Goal: Task Accomplishment & Management: Use online tool/utility

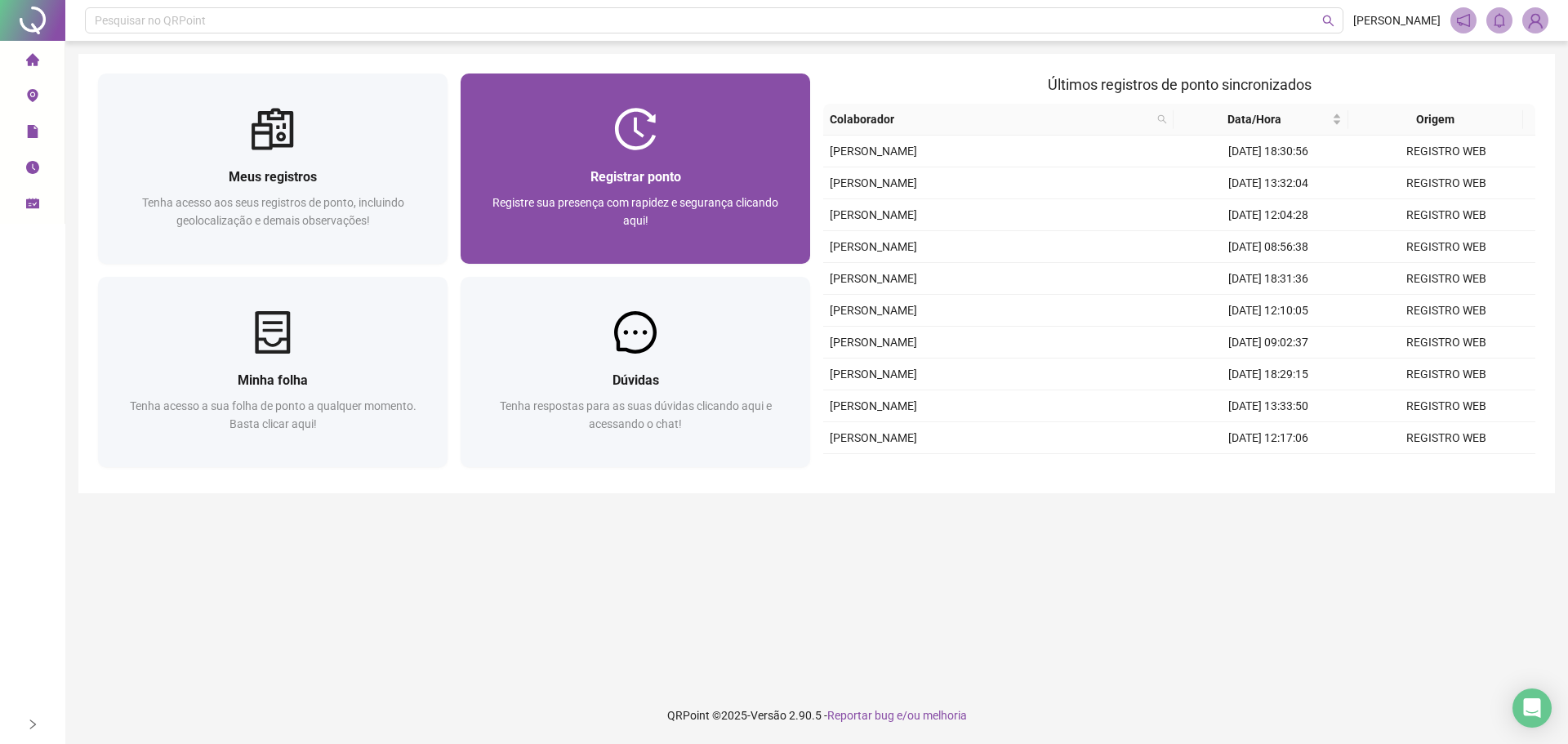
click at [532, 182] on div "Registrar ponto" at bounding box center [635, 177] width 310 height 20
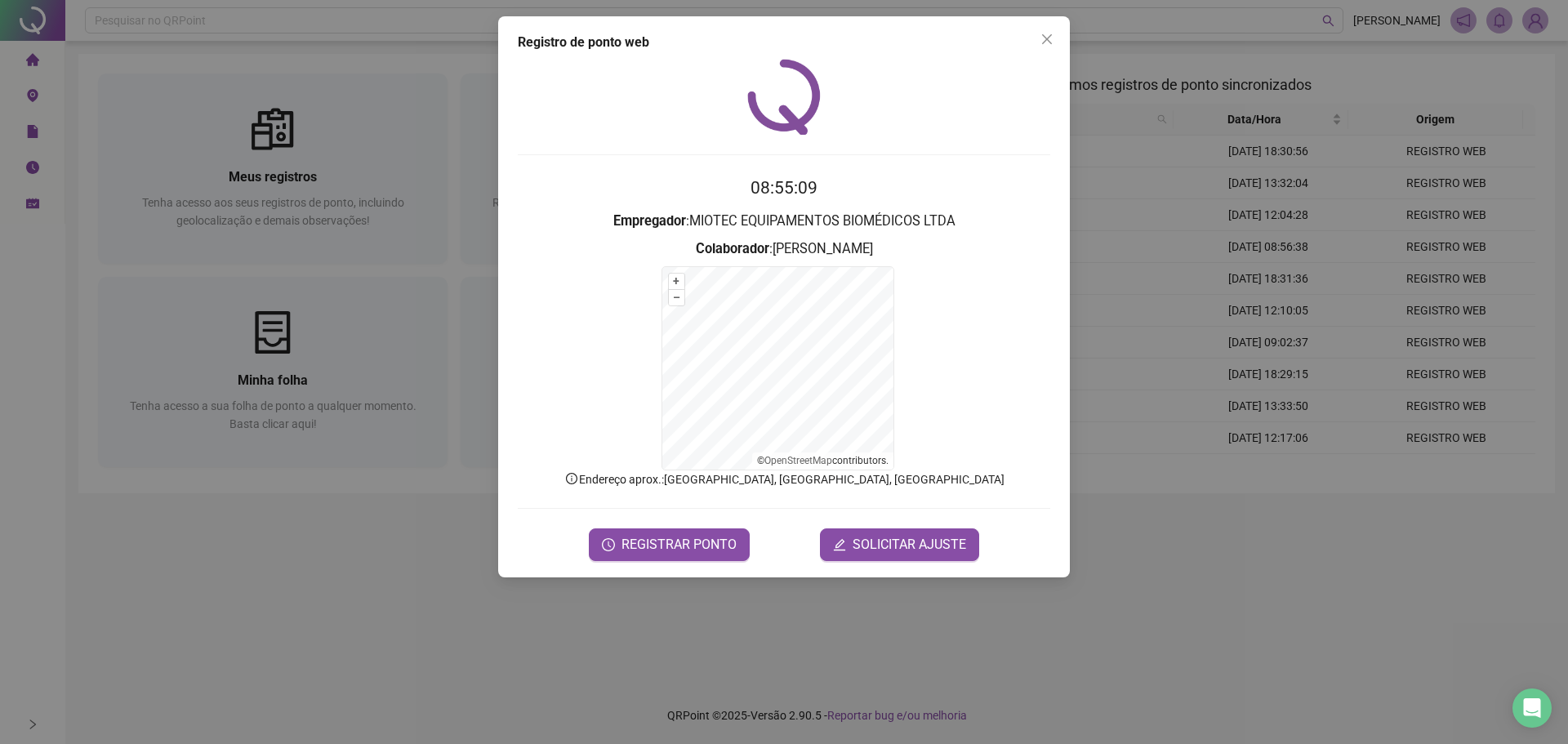
click at [1048, 40] on icon "close" at bounding box center [1047, 39] width 13 height 13
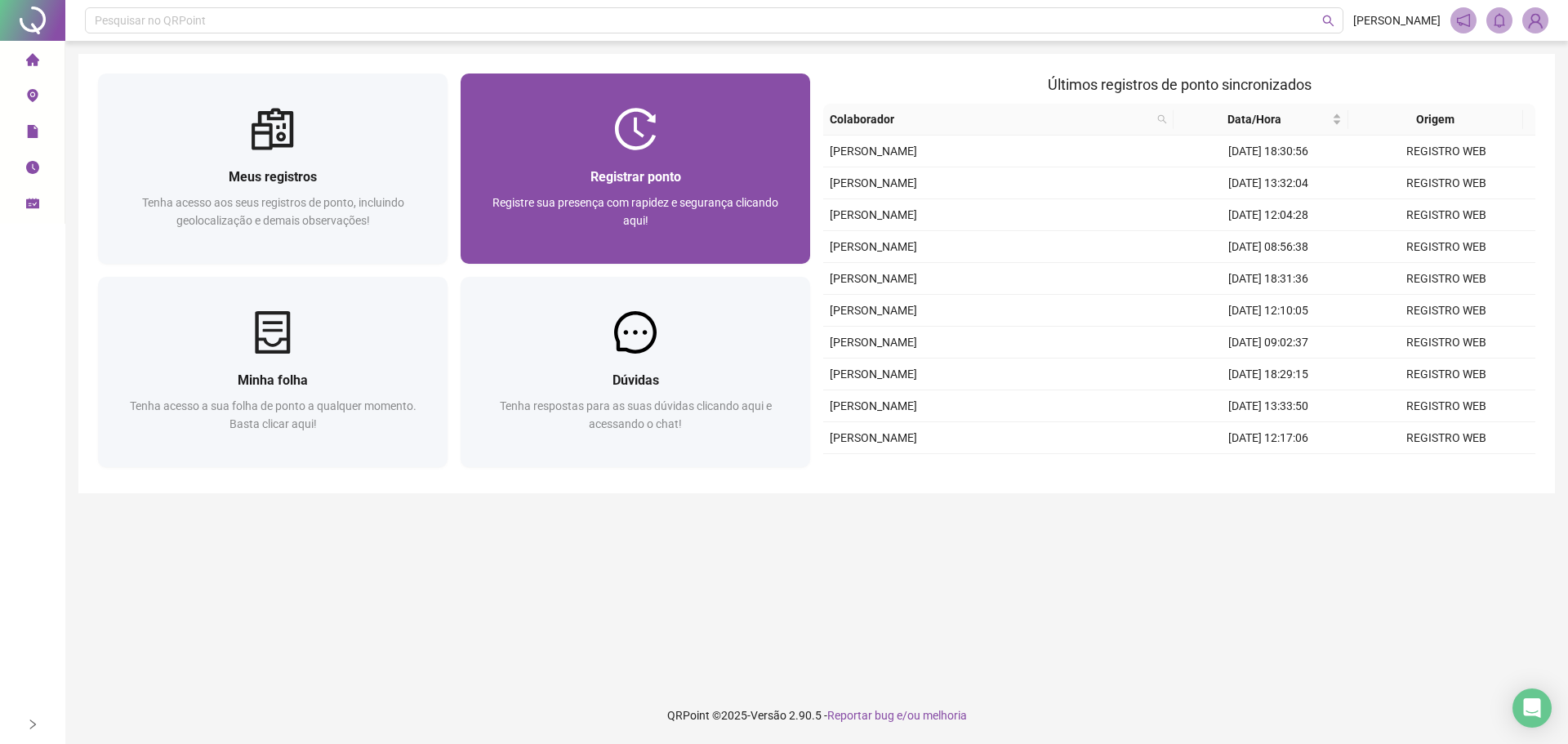
click at [679, 190] on div "Registrar ponto Registre sua presença com rapidez e segurança clicando aqui!" at bounding box center [635, 207] width 310 height 81
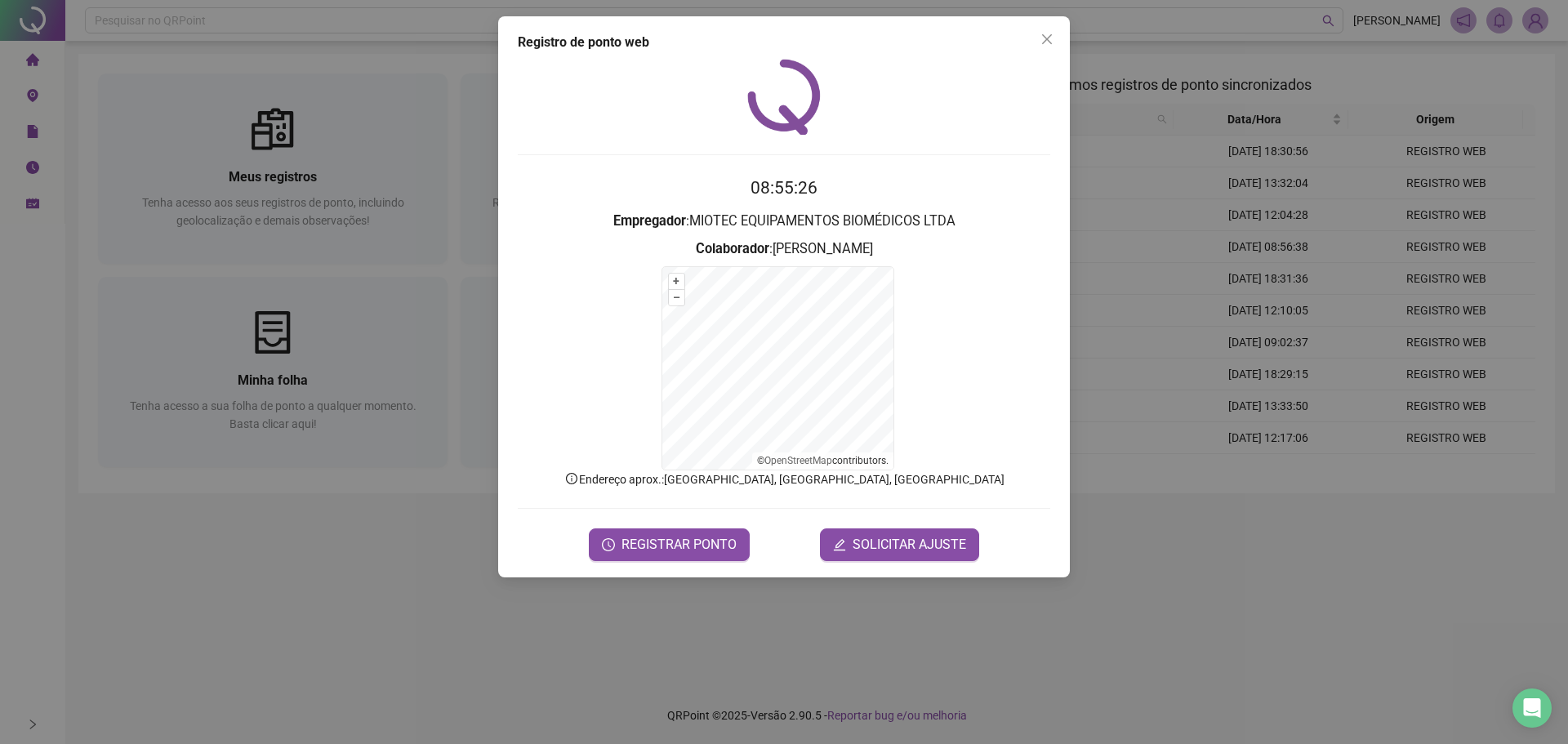
click at [1060, 43] on div "Registro [PERSON_NAME] web 08:55:26 Empregador : MIOTEC EQUIPAMENTOS BIOMÉDICOS…" at bounding box center [784, 297] width 572 height 561
click at [1053, 39] on span "Close" at bounding box center [1047, 39] width 26 height 13
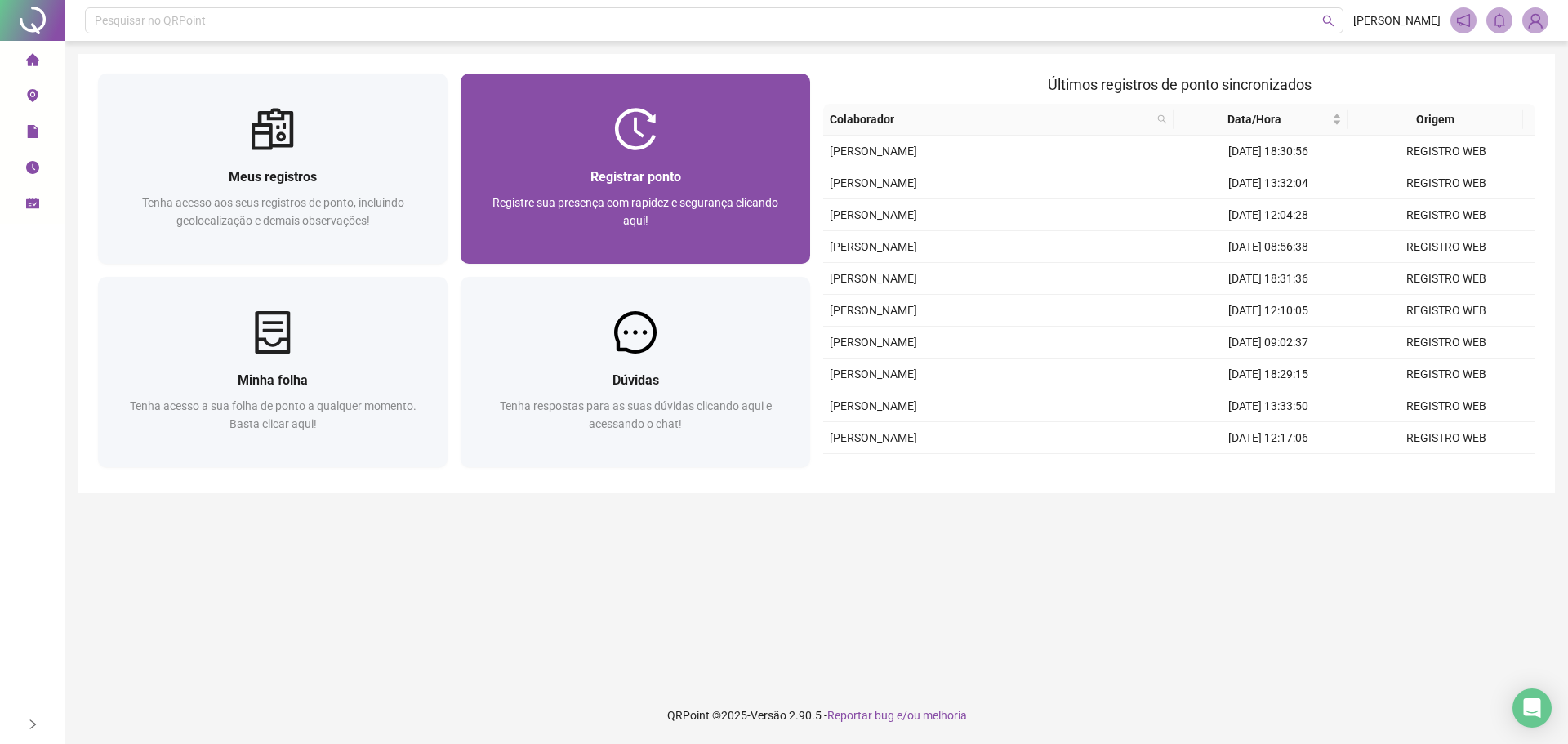
click at [602, 153] on div "Registrar ponto Registre sua presença com rapidez e segurança clicando aqui!" at bounding box center [635, 207] width 349 height 114
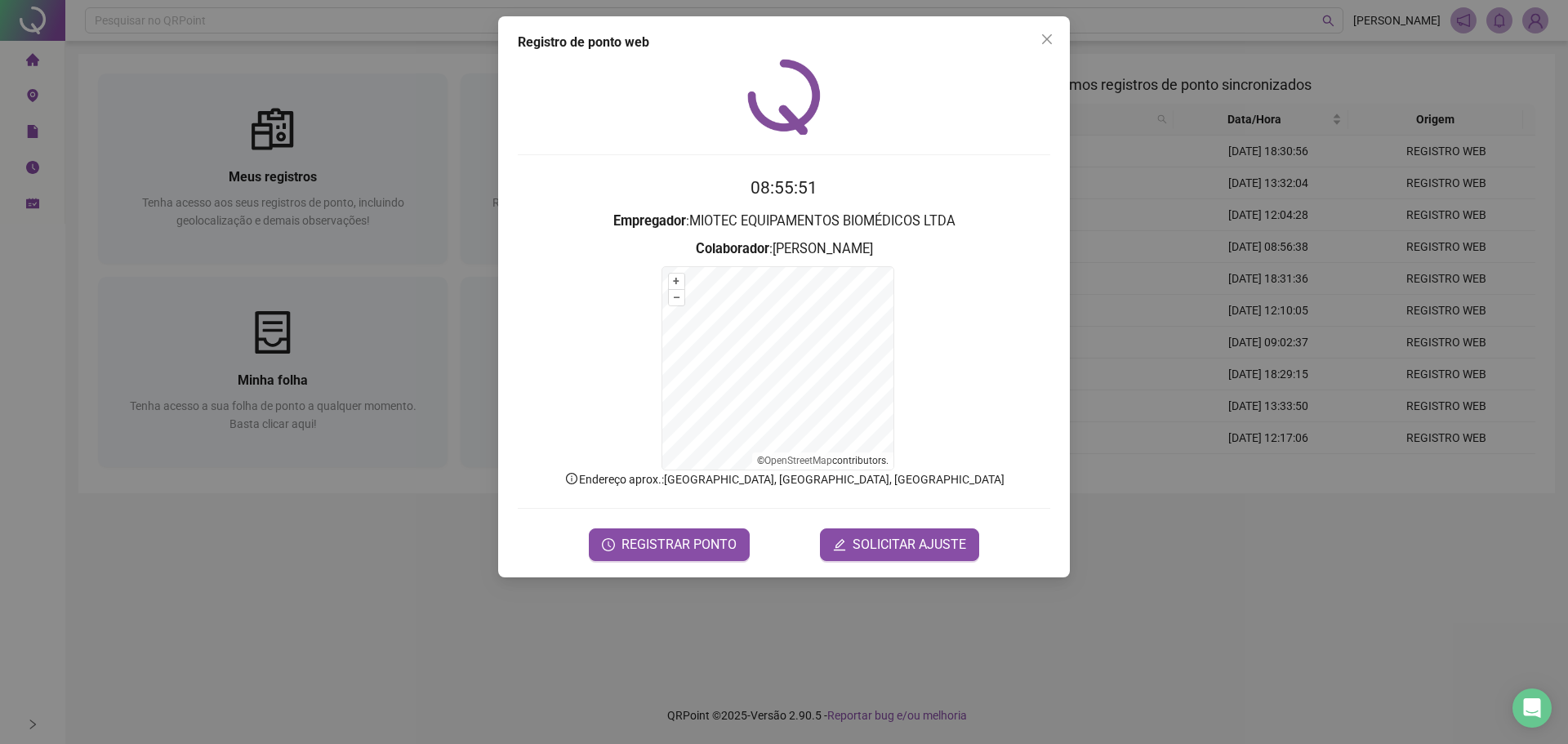
click at [1402, 203] on div "Registro de ponto web 08:55:51 Empregador : MIOTEC EQUIPAMENTOS BIOMÉDICOS LTDA…" at bounding box center [784, 372] width 1568 height 744
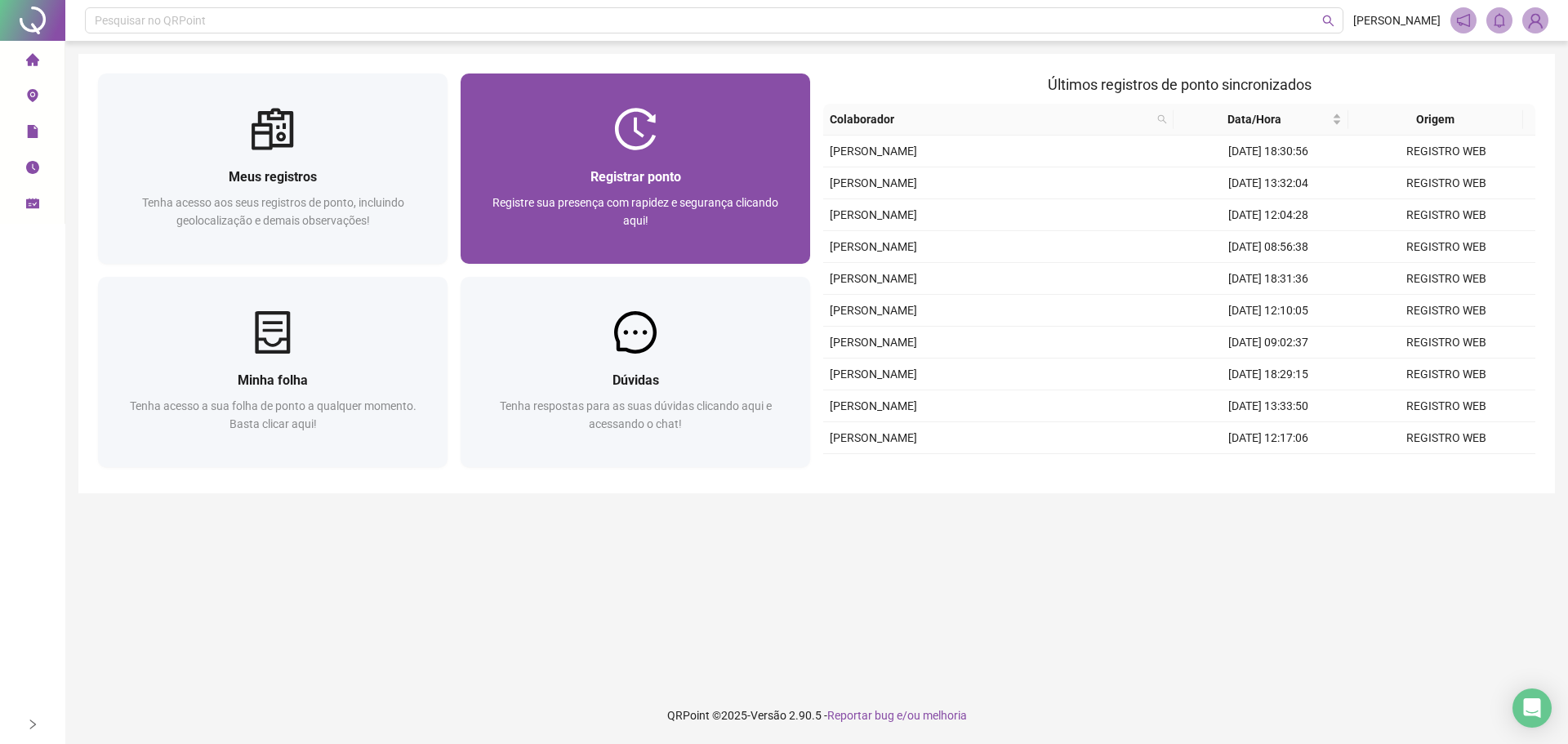
click at [736, 147] on div at bounding box center [635, 128] width 349 height 43
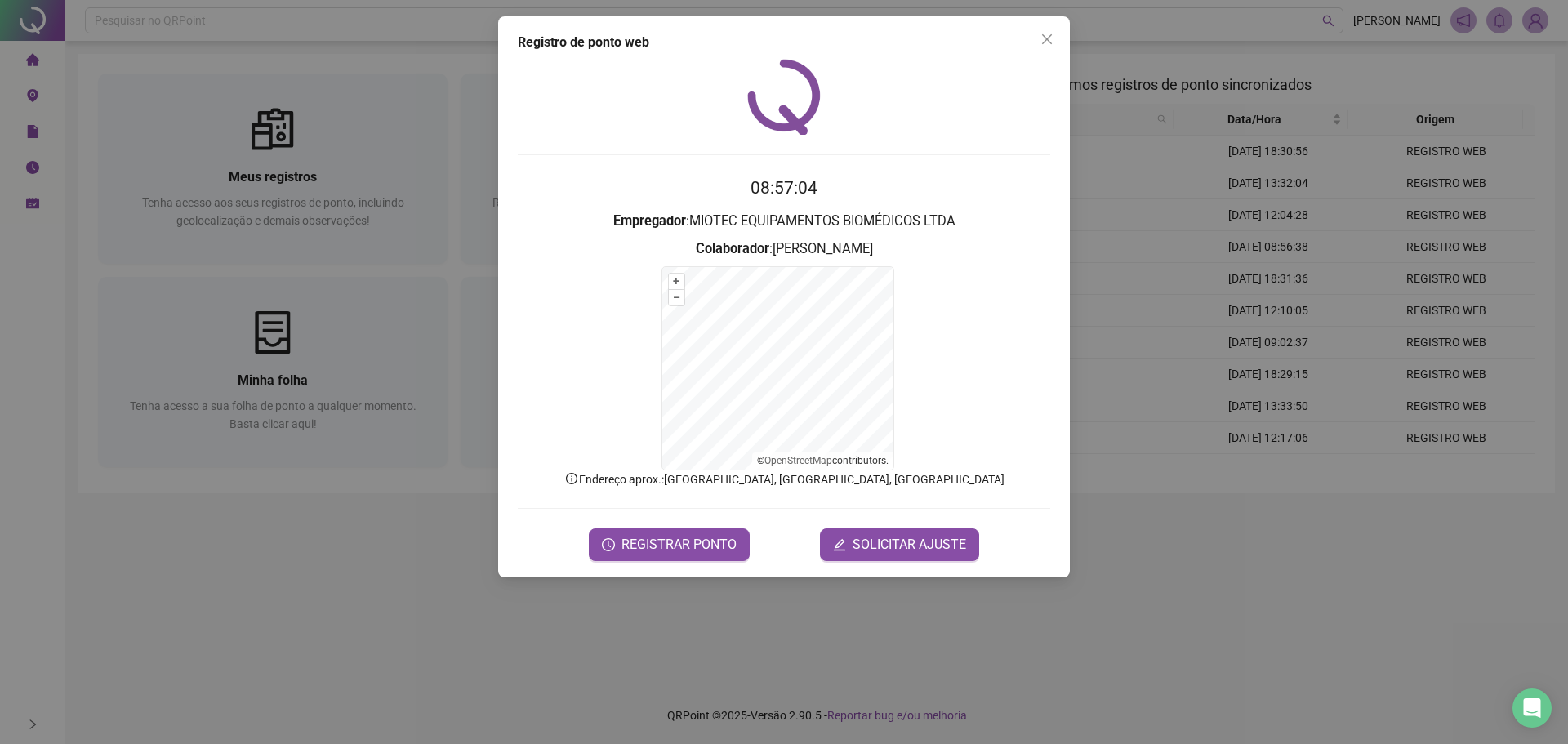
drag, startPoint x: 928, startPoint y: 244, endPoint x: 604, endPoint y: 226, distance: 324.5
click at [604, 226] on form "08:57:04 Empregador : MIOTEC EQUIPAMENTOS BIOMÉDICOS LTDA Colaborador : ARTHUR …" at bounding box center [784, 367] width 532 height 385
click at [1029, 289] on form "+ – ⇧ › © OpenStreetMap contributors." at bounding box center [784, 368] width 532 height 204
click at [703, 526] on form "08:59:13 Empregador : MIOTEC EQUIPAMENTOS BIOMÉDICOS LTDA Colaborador : ARTHUR …" at bounding box center [784, 367] width 532 height 385
click at [712, 553] on span "REGISTRAR PONTO" at bounding box center [679, 545] width 116 height 20
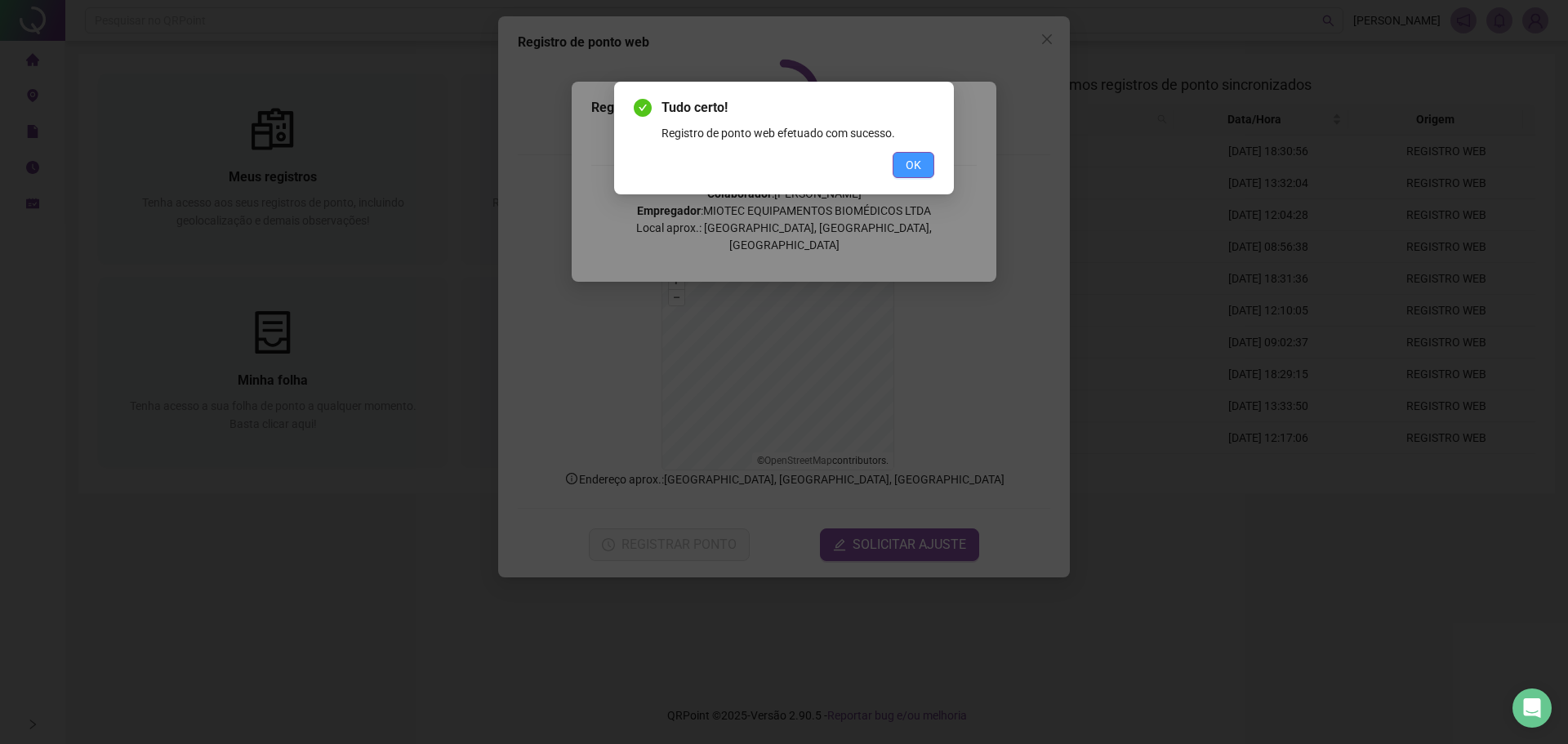
click at [901, 163] on button "OK" at bounding box center [914, 165] width 42 height 26
